Goal: Communication & Community: Ask a question

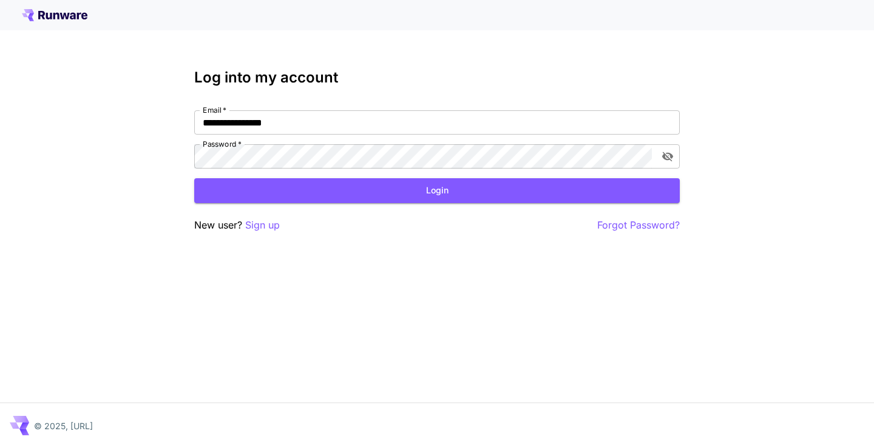
click at [381, 87] on div "**********" at bounding box center [437, 151] width 486 height 164
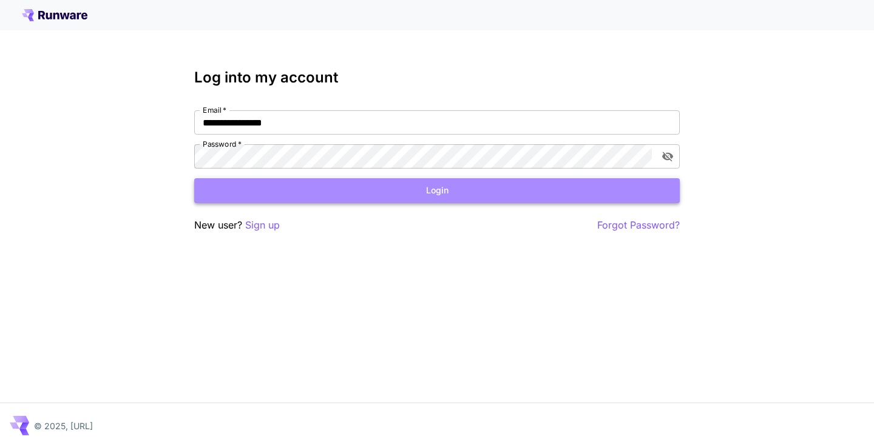
click at [354, 197] on button "Login" at bounding box center [437, 190] width 486 height 25
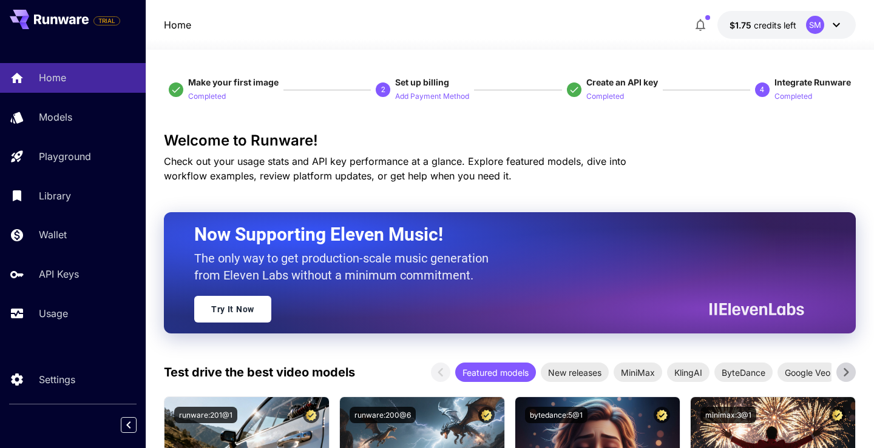
click at [823, 32] on div "SM" at bounding box center [825, 25] width 38 height 18
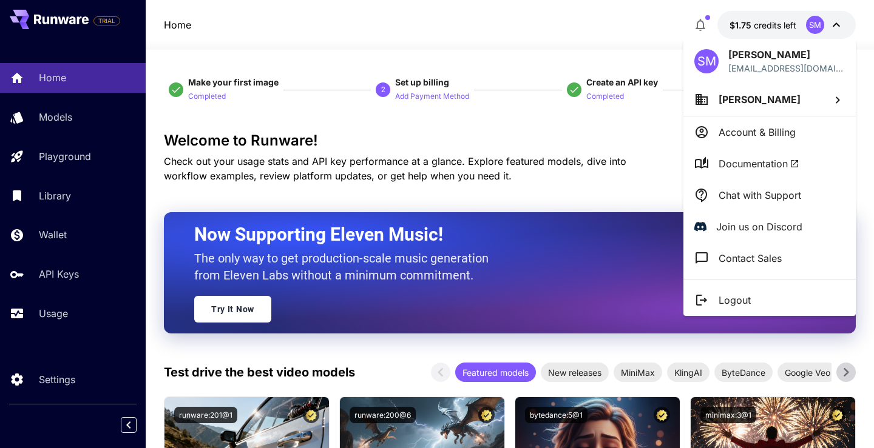
click at [755, 228] on p "Join us on Discord" at bounding box center [759, 227] width 86 height 15
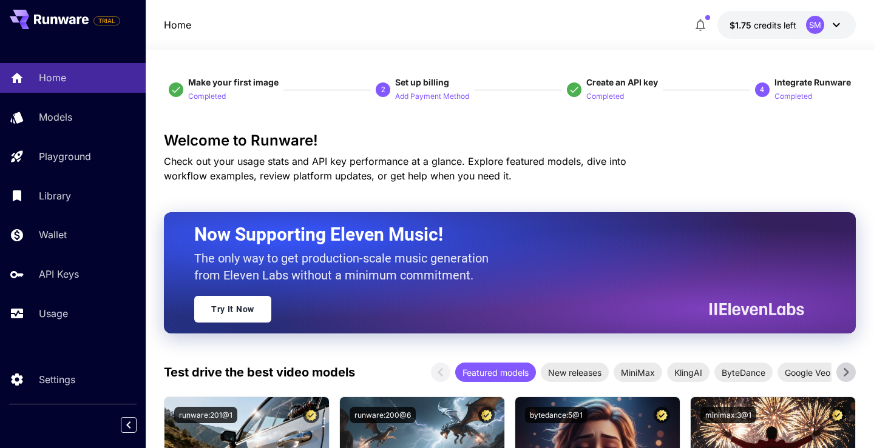
click at [811, 27] on div "SM" at bounding box center [815, 25] width 18 height 18
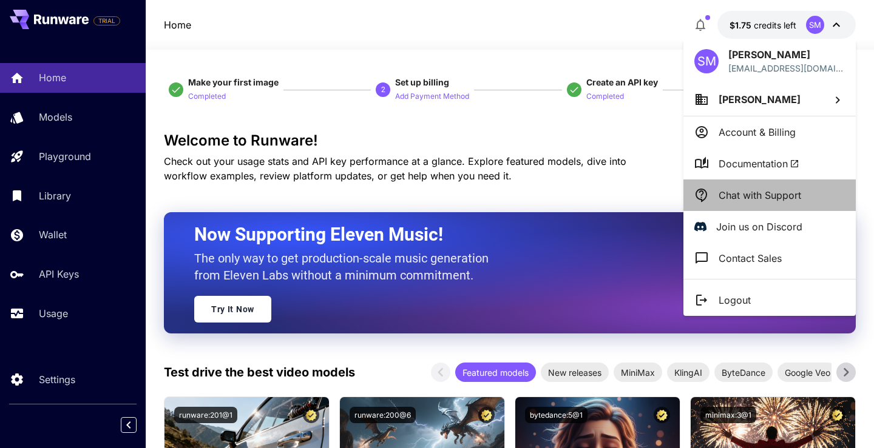
click at [777, 201] on p "Chat with Support" at bounding box center [760, 195] width 83 height 15
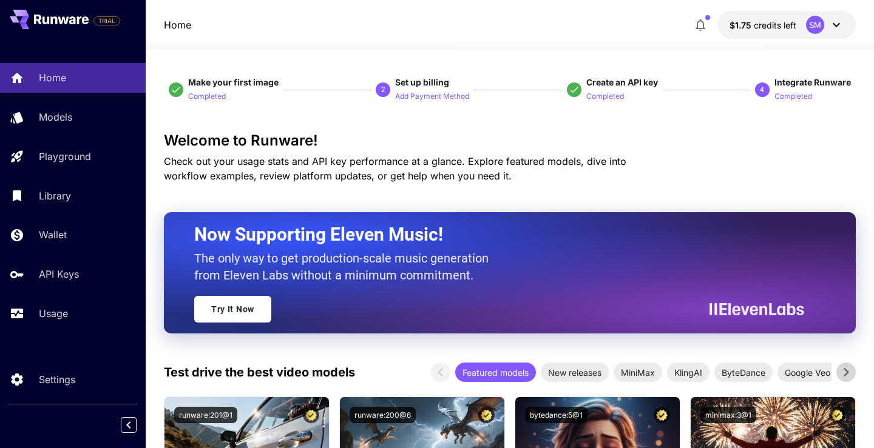
click at [825, 24] on div "SM" at bounding box center [825, 25] width 38 height 18
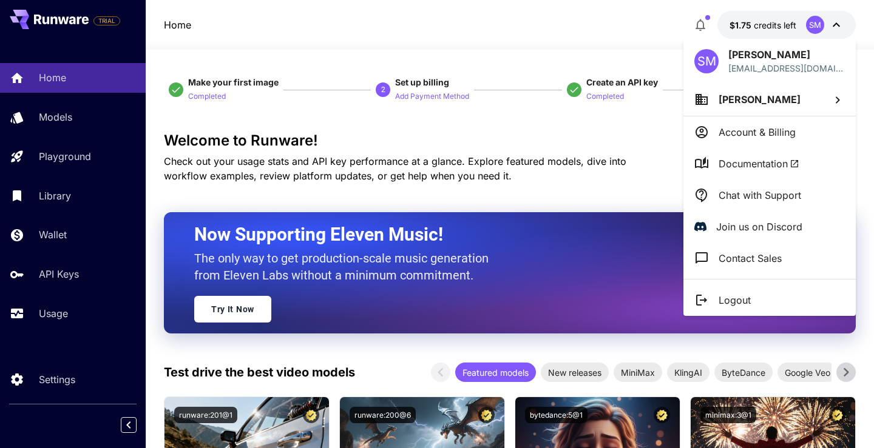
click at [748, 189] on p "Chat with Support" at bounding box center [760, 195] width 83 height 15
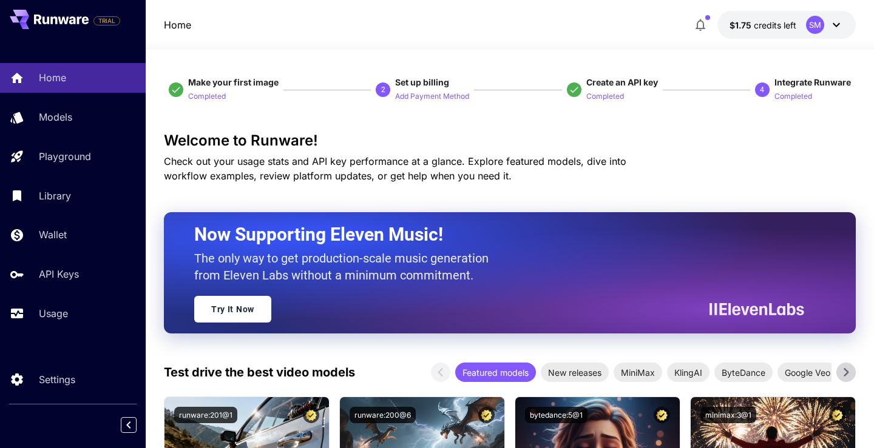
click at [820, 24] on div "SM" at bounding box center [815, 25] width 18 height 18
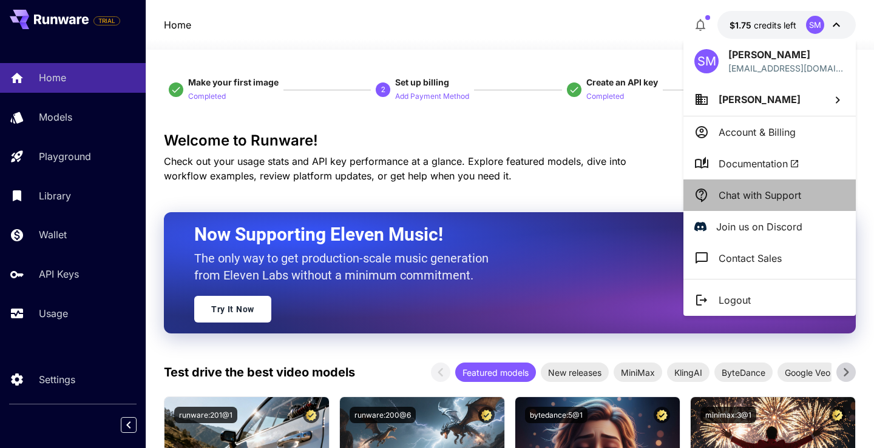
click at [753, 194] on p "Chat with Support" at bounding box center [760, 195] width 83 height 15
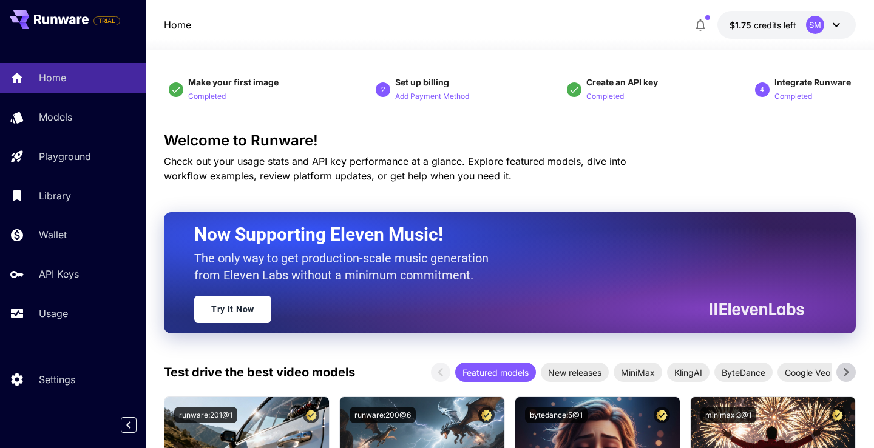
click at [826, 28] on div "SM" at bounding box center [825, 25] width 38 height 18
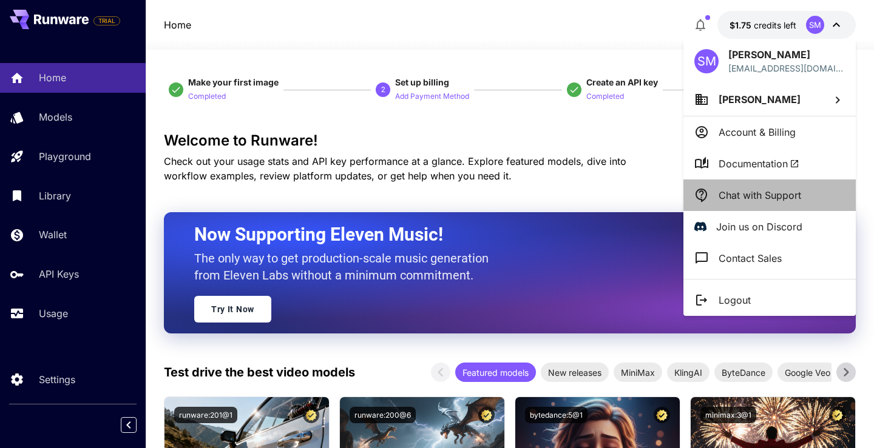
click at [759, 191] on p "Chat with Support" at bounding box center [760, 195] width 83 height 15
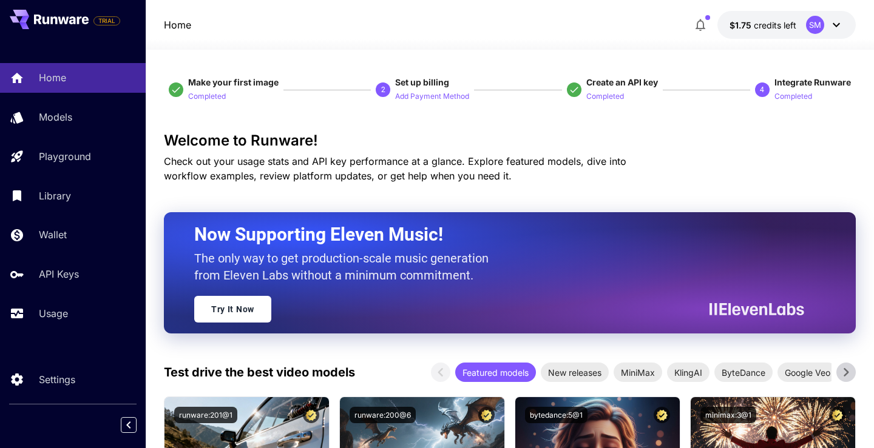
click at [825, 27] on div "SM" at bounding box center [825, 25] width 38 height 18
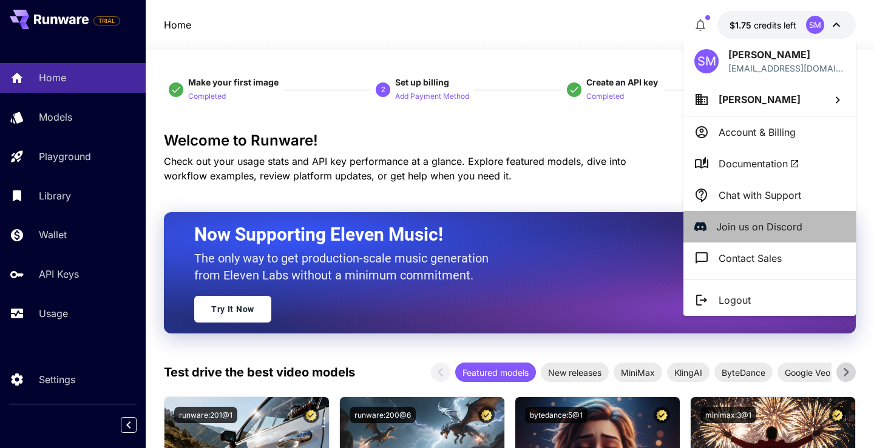
click at [760, 228] on p "Join us on Discord" at bounding box center [759, 227] width 86 height 15
